Goal: Task Accomplishment & Management: Complete application form

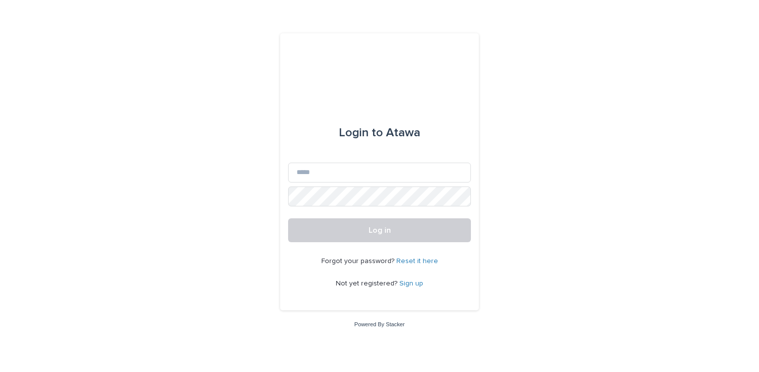
drag, startPoint x: 0, startPoint y: 0, endPoint x: 626, endPoint y: 214, distance: 661.4
click at [626, 214] on div "Login to Atawa Email Password Log in Forgot your password? Reset it here Not ye…" at bounding box center [379, 186] width 759 height 372
click at [379, 173] on input "Email" at bounding box center [379, 173] width 183 height 20
type input "**********"
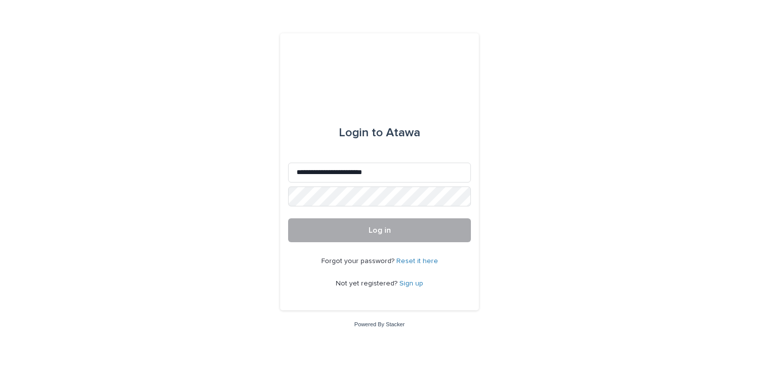
click at [429, 231] on button "Log in" at bounding box center [379, 230] width 183 height 24
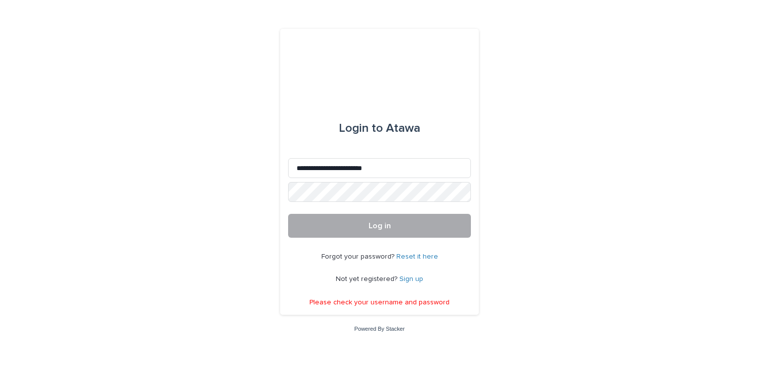
click at [380, 231] on button "Log in" at bounding box center [379, 226] width 183 height 24
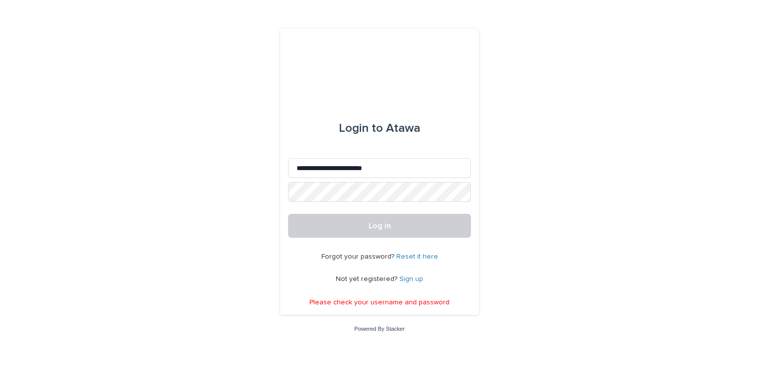
click at [416, 258] on link "Reset it here" at bounding box center [418, 256] width 42 height 7
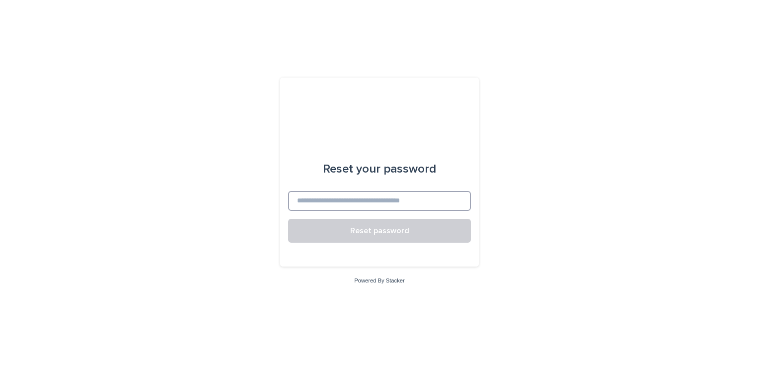
click at [366, 196] on input at bounding box center [379, 201] width 183 height 20
type input "**********"
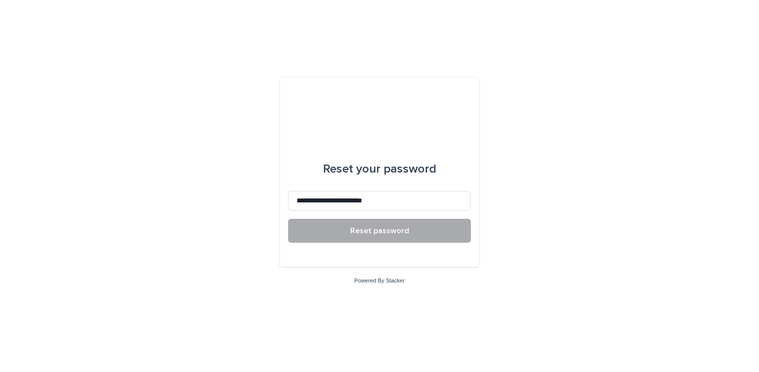
click at [374, 233] on span "Reset password" at bounding box center [379, 231] width 59 height 8
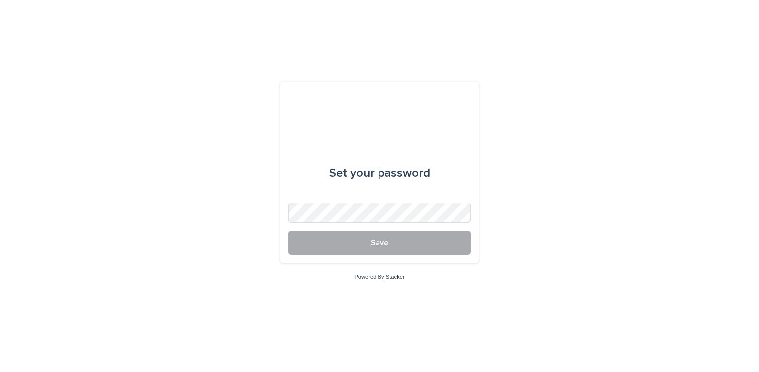
click at [417, 241] on button "Save" at bounding box center [379, 243] width 183 height 24
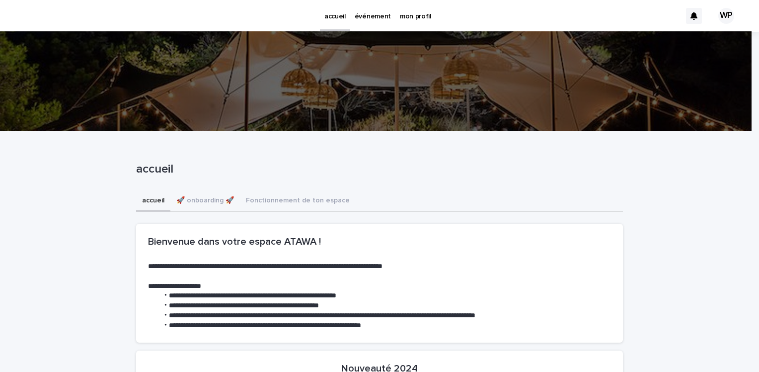
click at [723, 18] on div "WP" at bounding box center [727, 16] width 16 height 16
click at [651, 11] on div at bounding box center [379, 16] width 759 height 32
click at [416, 18] on p "mon profil" at bounding box center [415, 10] width 31 height 21
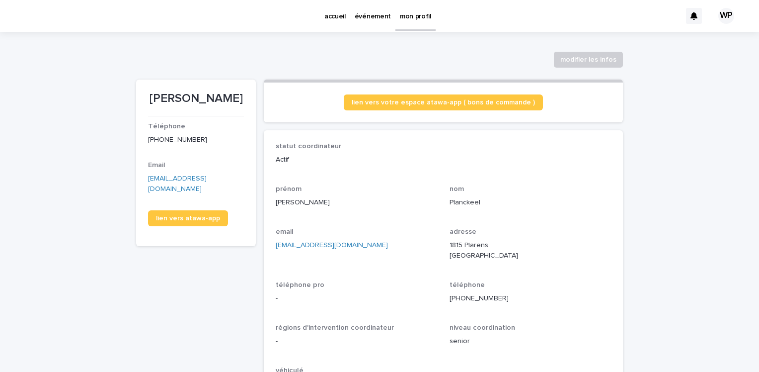
click at [380, 11] on p "événement" at bounding box center [373, 10] width 36 height 21
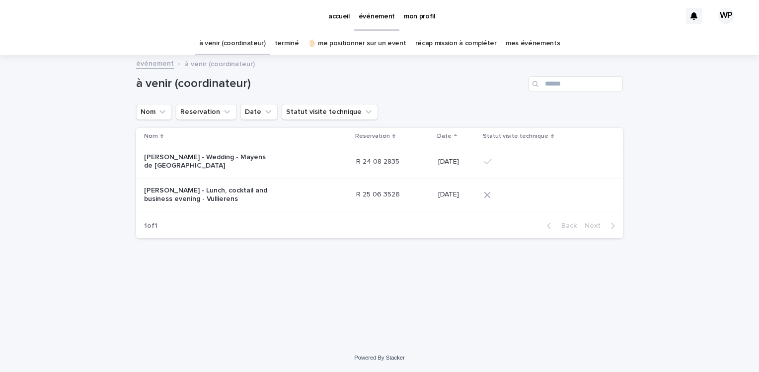
click at [382, 41] on link "✋🏻 me positionner sur un event" at bounding box center [357, 43] width 98 height 23
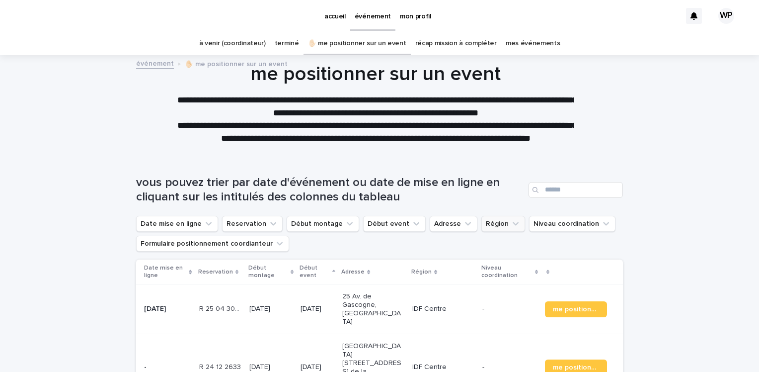
click at [511, 227] on icon "Région" at bounding box center [516, 224] width 10 height 10
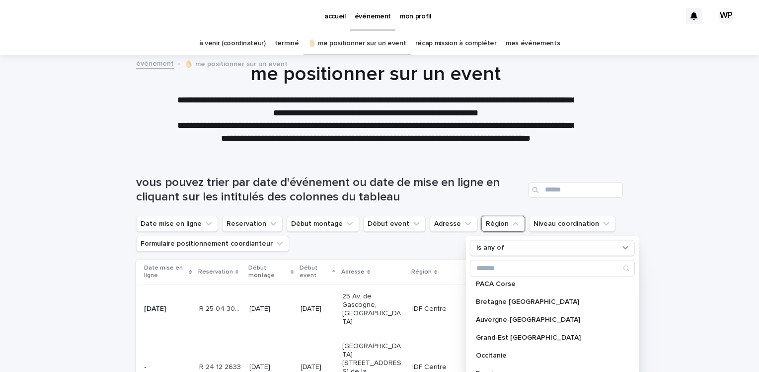
scroll to position [87, 0]
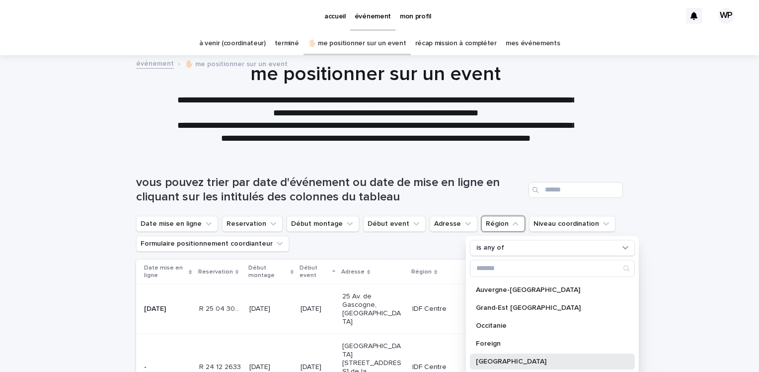
click at [521, 361] on p "Suisse" at bounding box center [547, 360] width 143 height 7
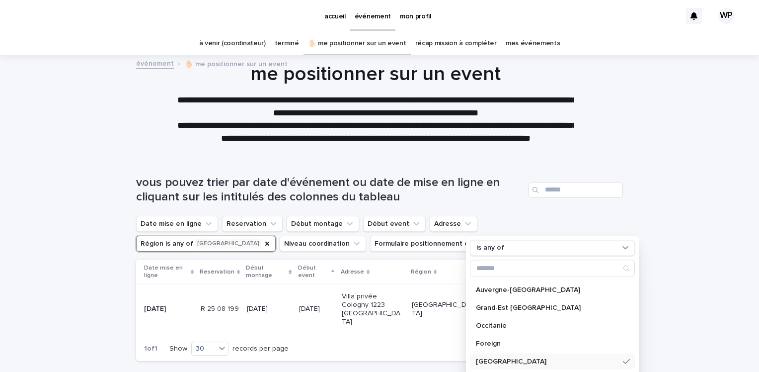
click at [720, 162] on div "Loading... Saving… Loading... Saving… vous pouvez trier par date d'événement ou…" at bounding box center [379, 287] width 759 height 263
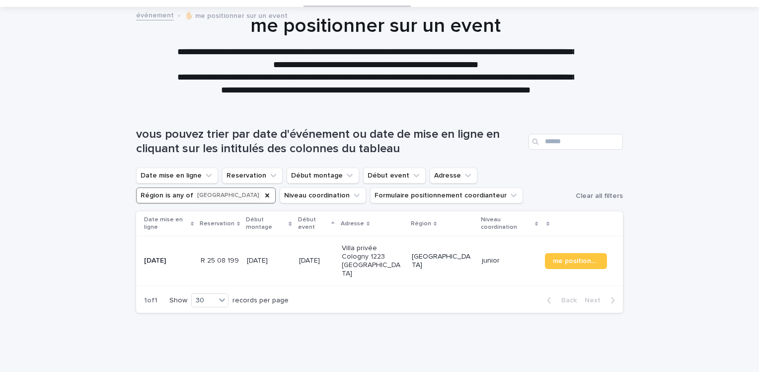
scroll to position [50, 0]
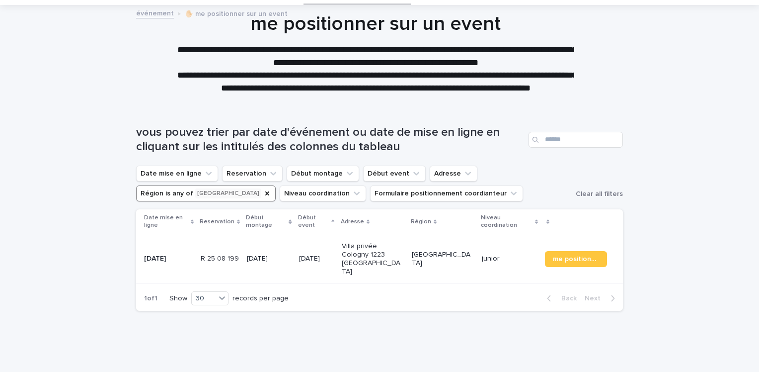
click at [276, 185] on button "Région is any of Suisse" at bounding box center [206, 193] width 140 height 16
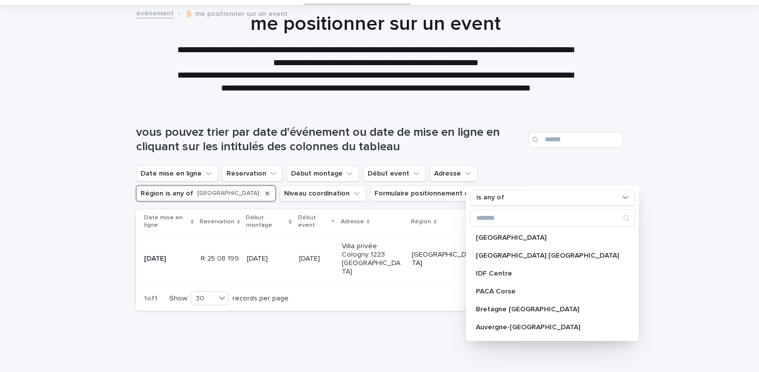
click at [269, 191] on icon "Région" at bounding box center [267, 193] width 4 height 4
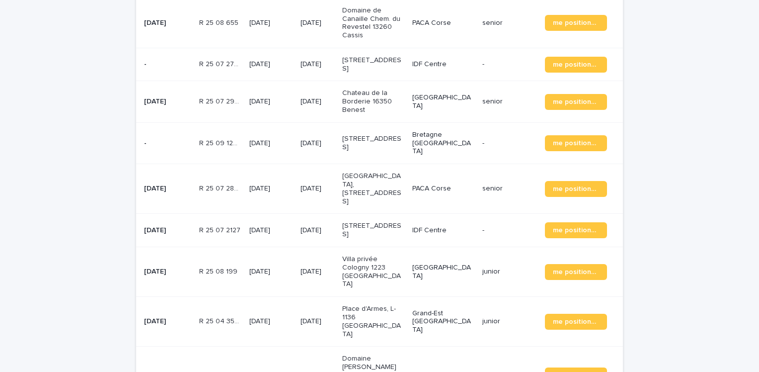
scroll to position [1344, 0]
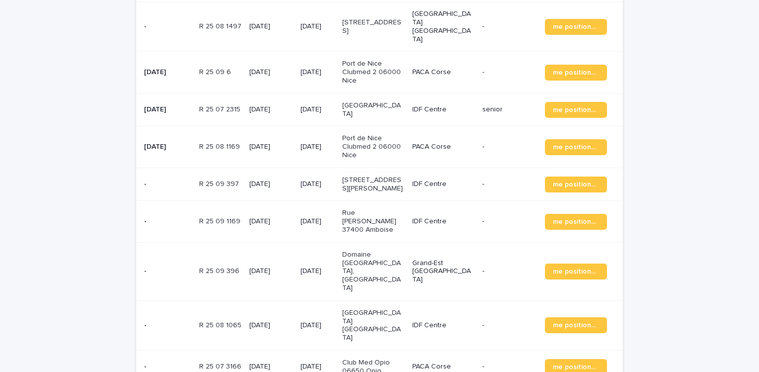
scroll to position [288, 0]
